Goal: Information Seeking & Learning: Learn about a topic

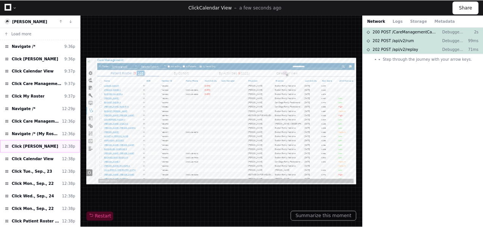
scroll to position [25, 0]
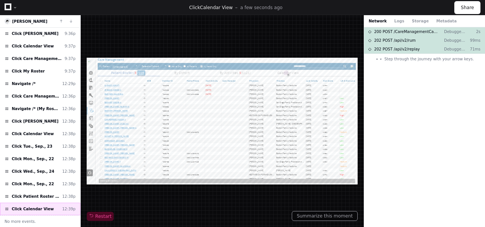
click at [33, 208] on span "Click Calendar View" at bounding box center [33, 209] width 42 height 6
click at [322, 215] on button "Summarize this moment" at bounding box center [325, 216] width 66 height 10
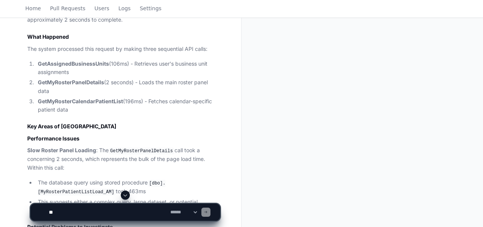
scroll to position [347, 0]
click at [77, 83] on strong "GetMyRosterPanelDetails" at bounding box center [71, 82] width 66 height 6
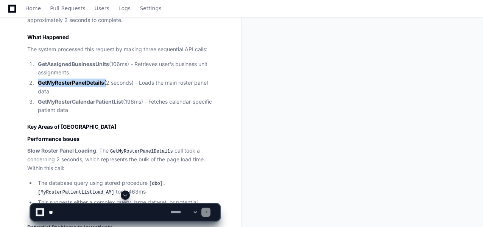
click at [77, 83] on strong "GetMyRosterPanelDetails" at bounding box center [71, 82] width 66 height 6
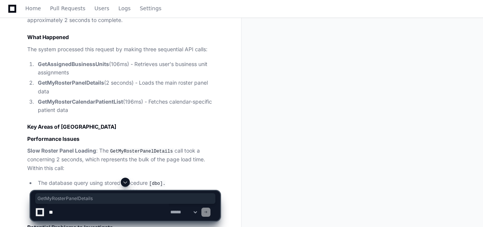
click at [75, 214] on textarea at bounding box center [108, 211] width 122 height 17
type textarea "*"
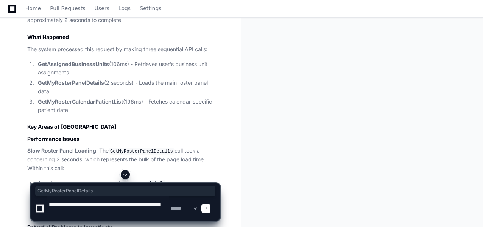
type textarea "**********"
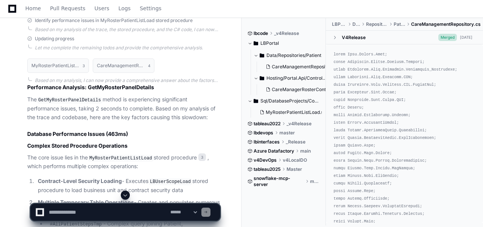
scroll to position [1013, 0]
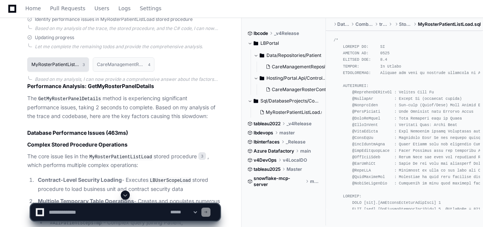
click at [66, 66] on button "MyRosterPatientListLoad.sql 3" at bounding box center [58, 64] width 62 height 14
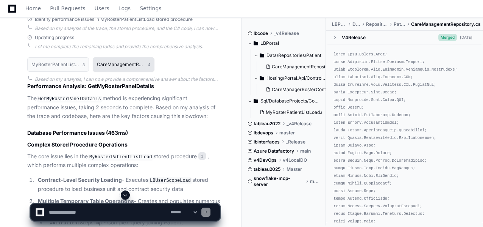
click at [116, 62] on h1 "CareManagementRepository.cs" at bounding box center [120, 64] width 47 height 5
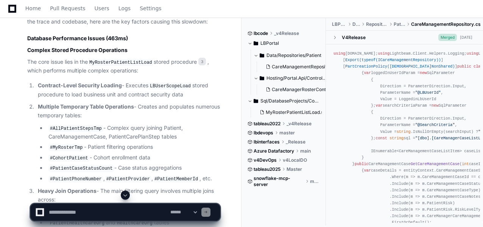
scroll to position [1108, 0]
click at [201, 59] on span "3" at bounding box center [203, 61] width 8 height 8
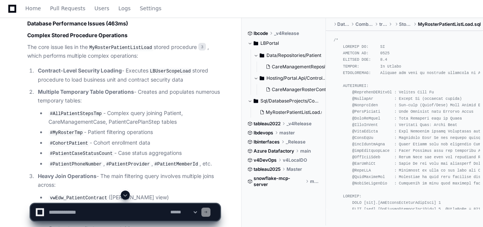
scroll to position [1124, 0]
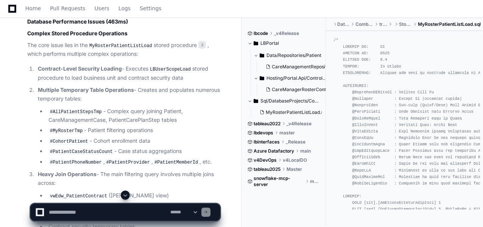
click at [171, 67] on code "LBUserScopeLoad" at bounding box center [171, 69] width 44 height 7
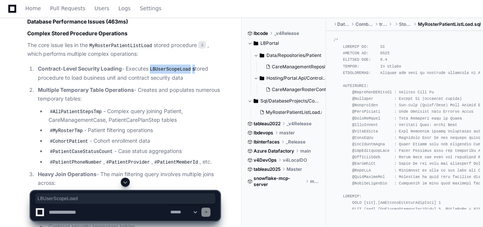
click at [171, 67] on code "LBUserScopeLoad" at bounding box center [171, 69] width 44 height 7
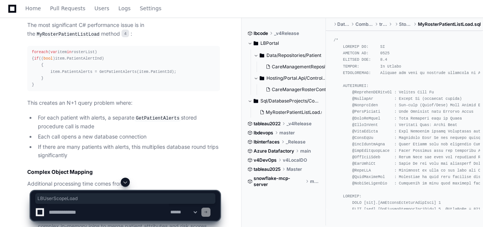
scroll to position [1409, 0]
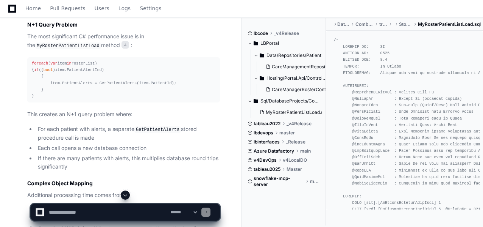
click at [155, 131] on code "GetPatientAlerts" at bounding box center [157, 129] width 47 height 7
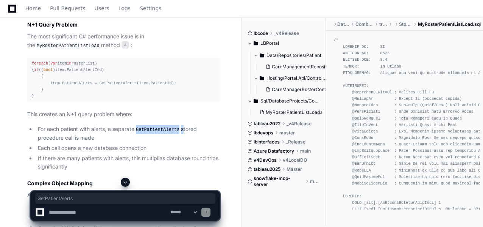
click at [155, 131] on code "GetPatientAlerts" at bounding box center [157, 129] width 47 height 7
copy li "GetPatientAlerts"
click at [122, 41] on span "4" at bounding box center [126, 45] width 8 height 8
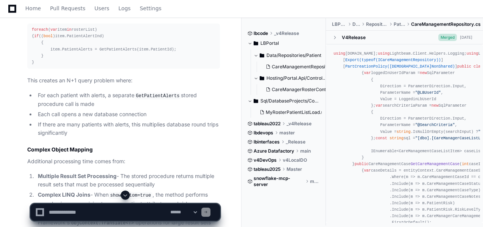
scroll to position [1442, 0]
